Goal: Task Accomplishment & Management: Manage account settings

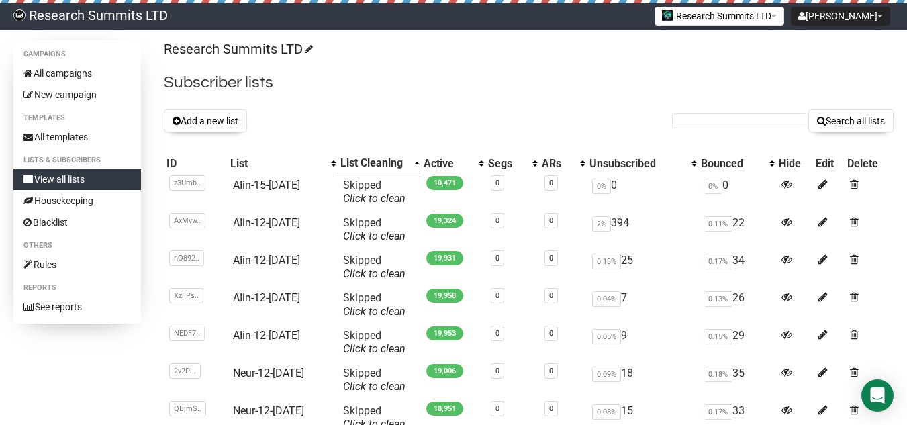
click at [201, 122] on button "Add a new list" at bounding box center [205, 120] width 83 height 23
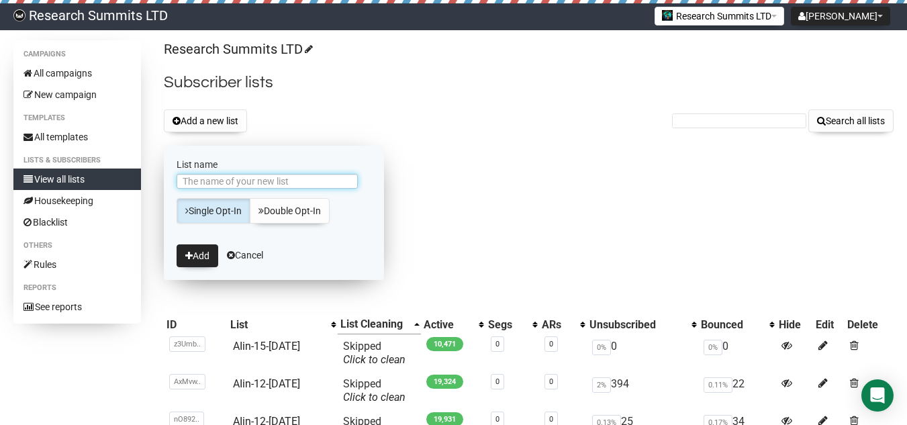
click at [322, 184] on input "List name" at bounding box center [267, 181] width 181 height 15
type input "Neur-15-[DATE]"
click at [204, 258] on button "Add" at bounding box center [198, 255] width 42 height 23
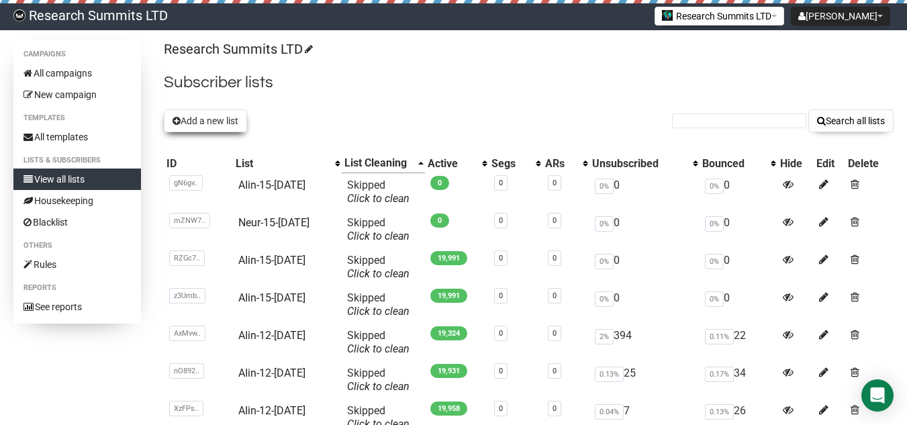
click at [198, 112] on button "Add a new list" at bounding box center [205, 120] width 83 height 23
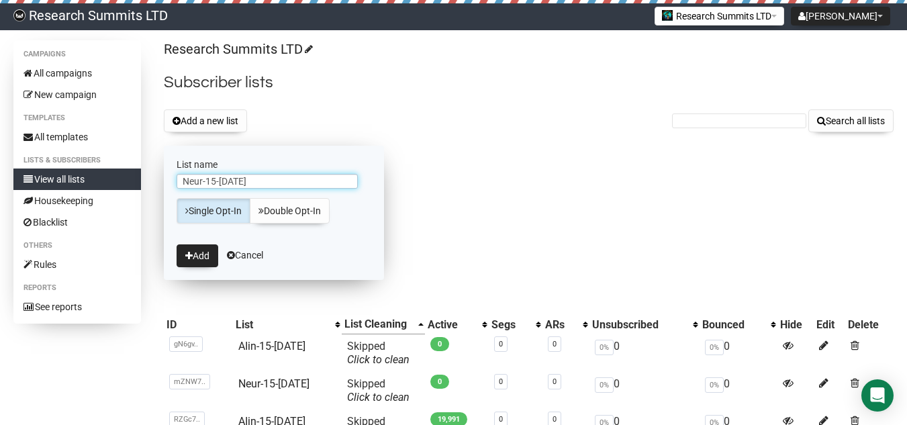
type input "Neur-15-[DATE]"
click at [197, 267] on form "List name Neur-15-Sep2 Single Opt-In Double Opt-In Add Cancel" at bounding box center [274, 213] width 220 height 134
click at [206, 262] on button "Add" at bounding box center [198, 255] width 42 height 23
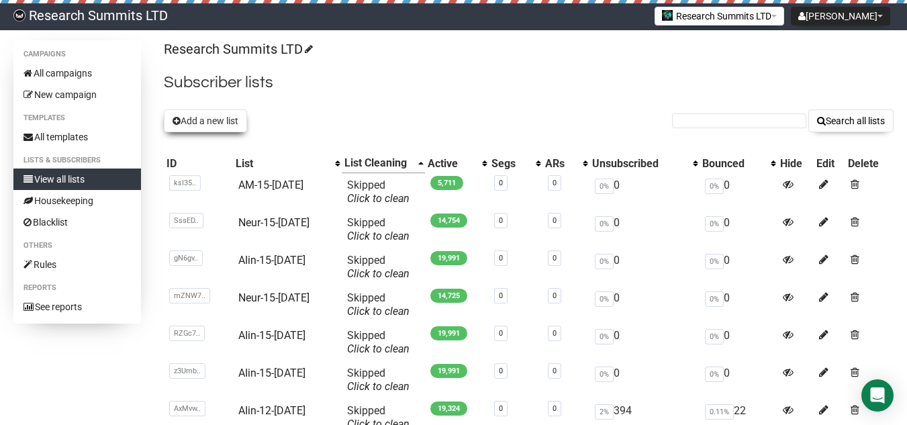
click at [235, 116] on button "Add a new list" at bounding box center [205, 120] width 83 height 23
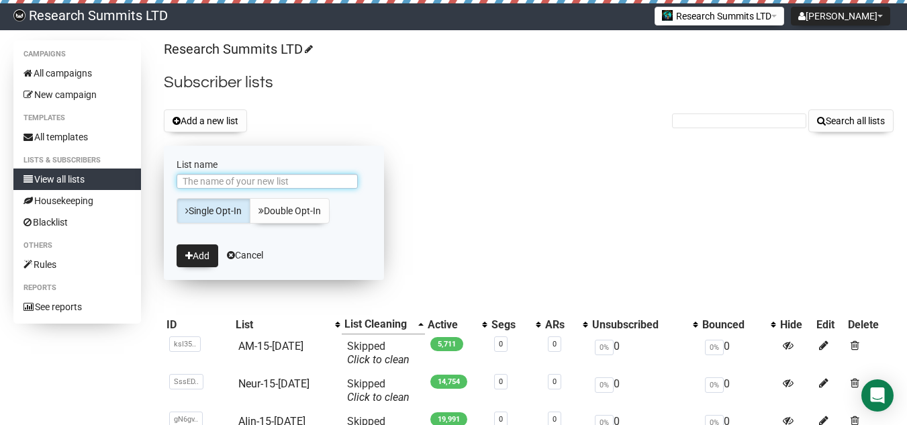
click at [219, 183] on input "List name" at bounding box center [267, 181] width 181 height 15
type input "Neur-15-[DATE]"
click at [205, 259] on button "Add" at bounding box center [198, 255] width 42 height 23
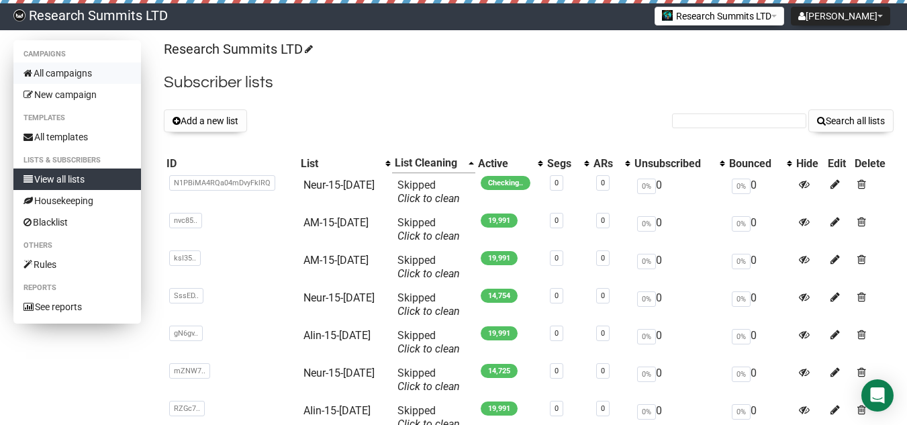
click at [68, 71] on link "All campaigns" at bounding box center [77, 72] width 128 height 21
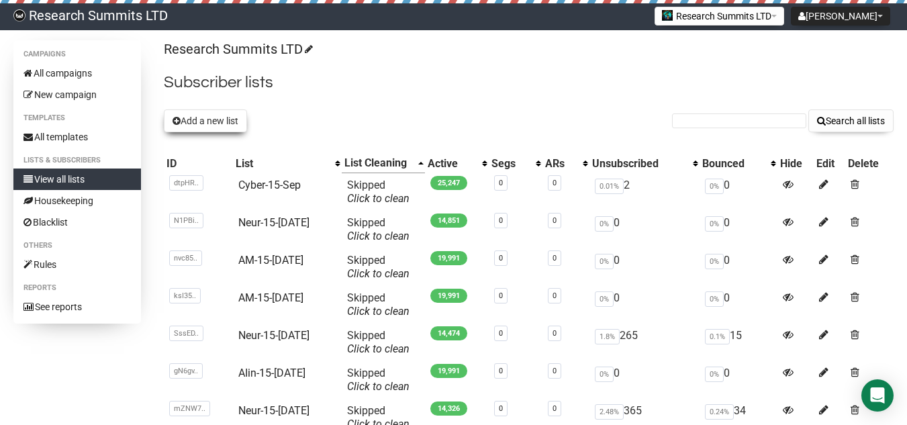
click at [204, 126] on button "Add a new list" at bounding box center [205, 120] width 83 height 23
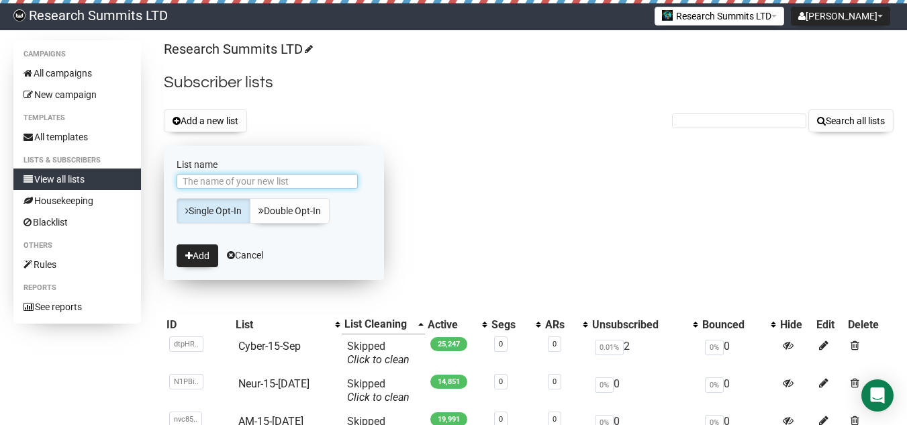
type input "N"
click at [204, 183] on input "Neur-[DATE]" at bounding box center [267, 181] width 181 height 15
type input "Neur-15-[DATE]"
click at [192, 252] on icon "submit" at bounding box center [188, 255] width 7 height 9
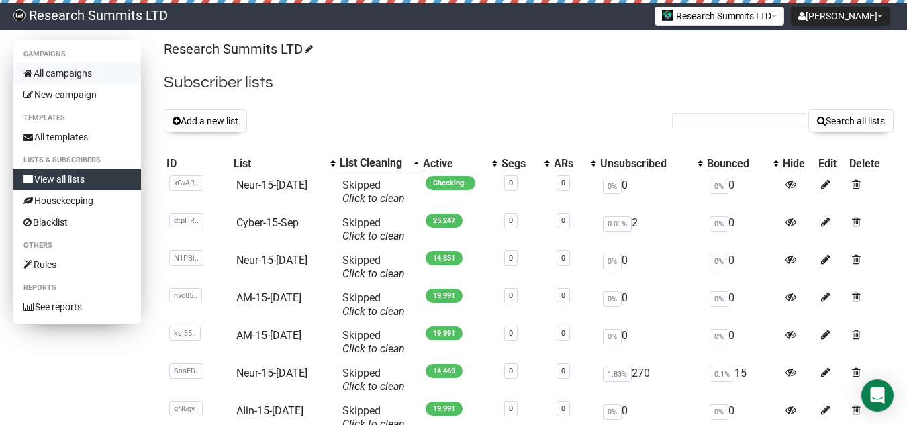
click at [91, 73] on link "All campaigns" at bounding box center [77, 72] width 128 height 21
